Goal: Transaction & Acquisition: Obtain resource

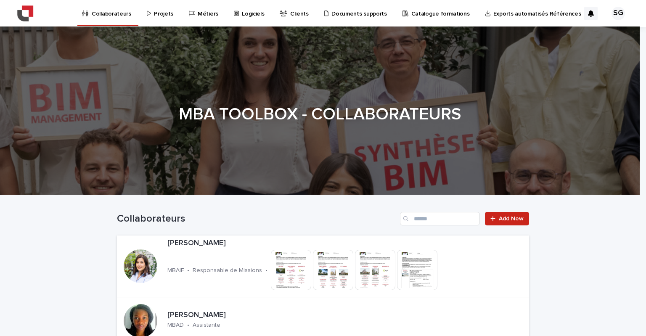
click at [349, 4] on p "Documents supports" at bounding box center [358, 9] width 55 height 18
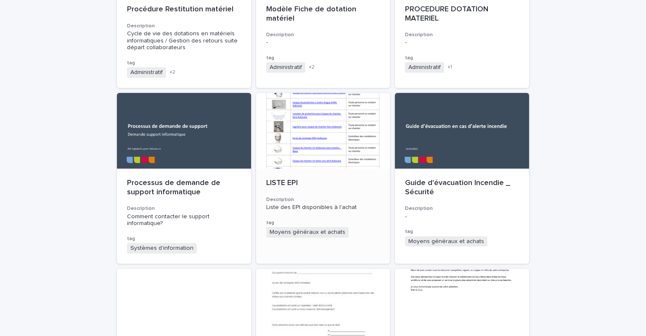
scroll to position [561, 0]
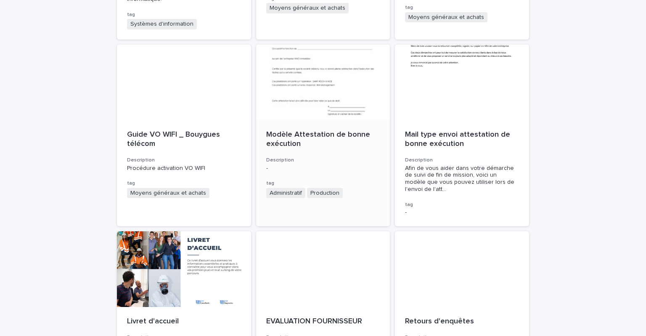
click at [303, 118] on div at bounding box center [323, 83] width 134 height 76
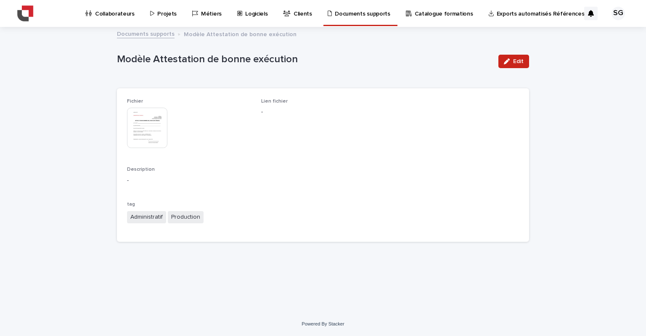
click at [163, 141] on img at bounding box center [147, 128] width 40 height 40
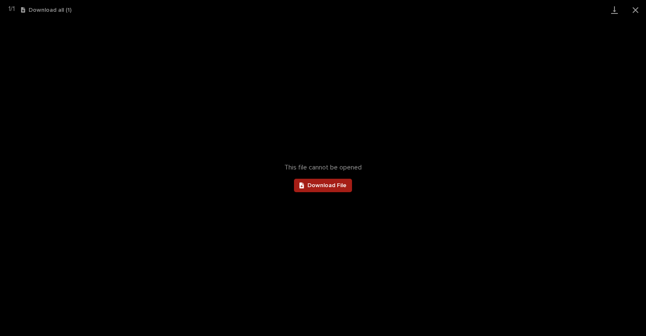
click at [331, 185] on span "Download File" at bounding box center [326, 185] width 39 height 6
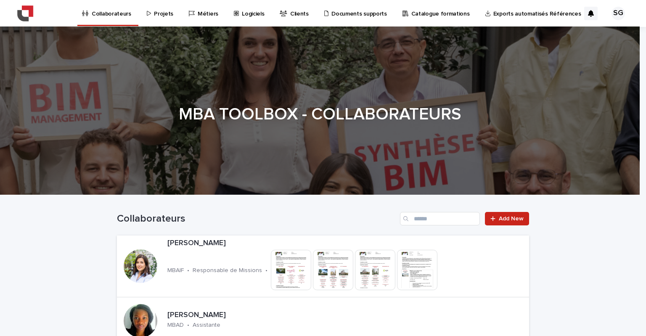
click at [161, 12] on p "Projets" at bounding box center [163, 9] width 19 height 18
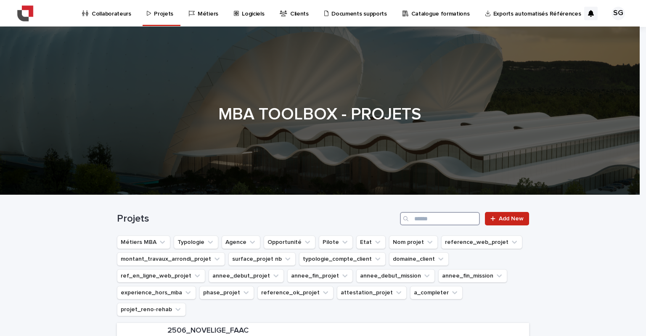
click at [414, 217] on input "Search" at bounding box center [440, 218] width 80 height 13
click at [394, 293] on icon "attestation_projet" at bounding box center [398, 292] width 8 height 8
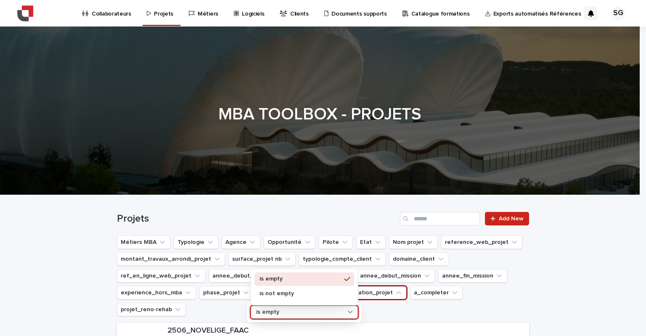
click at [341, 310] on div "is empty" at bounding box center [299, 312] width 93 height 9
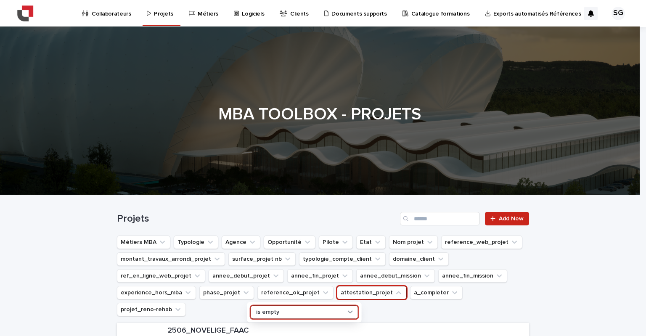
click at [291, 309] on div "is empty" at bounding box center [299, 312] width 93 height 9
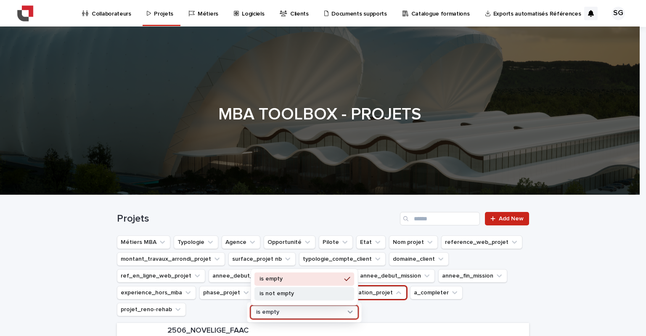
click at [296, 296] on p "is not empty" at bounding box center [300, 294] width 82 height 6
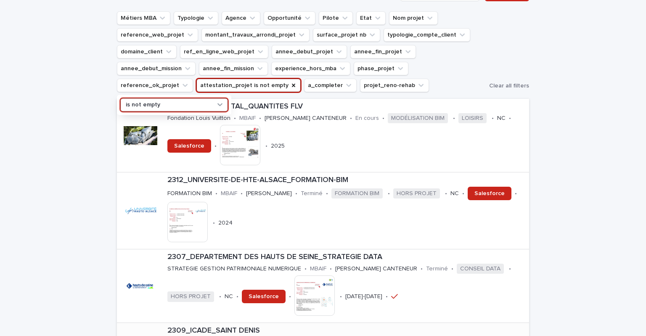
scroll to position [336, 0]
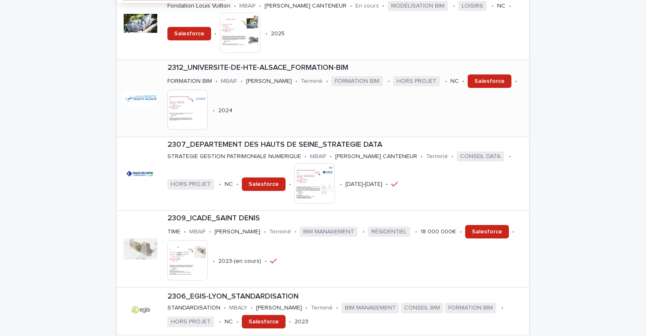
click at [173, 124] on img at bounding box center [187, 110] width 40 height 40
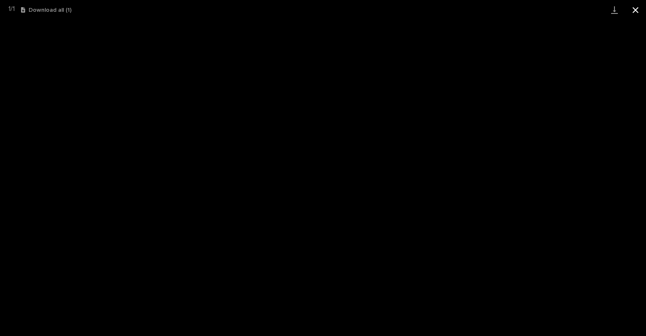
click at [635, 9] on button "Close gallery" at bounding box center [635, 10] width 21 height 20
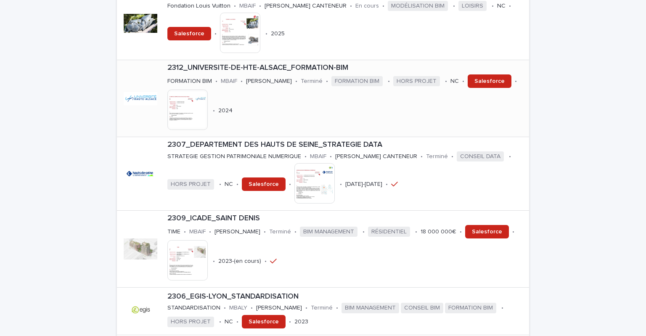
click at [288, 67] on p "2312_UNIVERSITE-DE-HTE-ALSACE_FORMATION-BIM" at bounding box center [346, 67] width 358 height 9
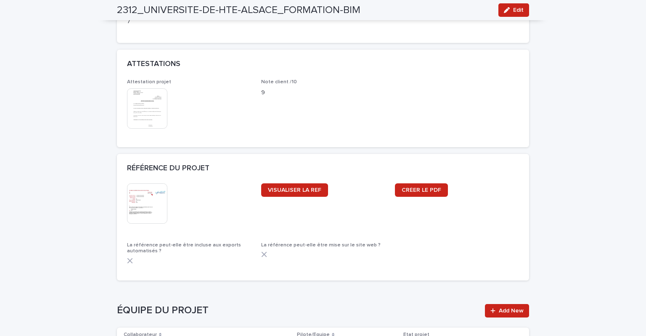
scroll to position [841, 0]
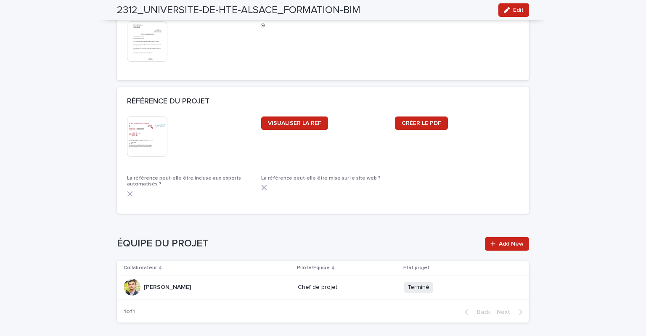
click at [133, 40] on img at bounding box center [147, 41] width 40 height 40
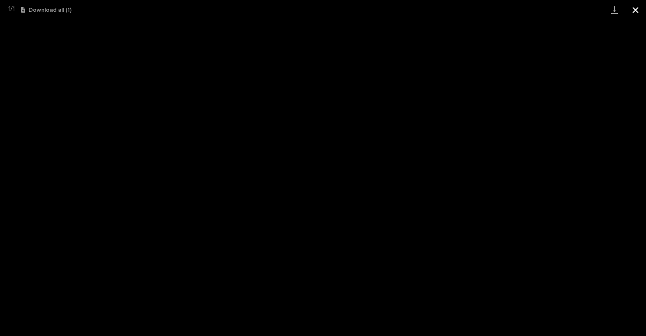
click at [630, 8] on button "Close gallery" at bounding box center [635, 10] width 21 height 20
